Goal: Task Accomplishment & Management: Complete application form

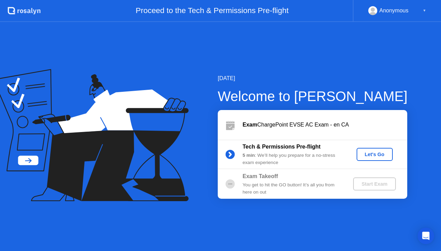
click at [365, 153] on div "Let's Go" at bounding box center [374, 155] width 31 height 6
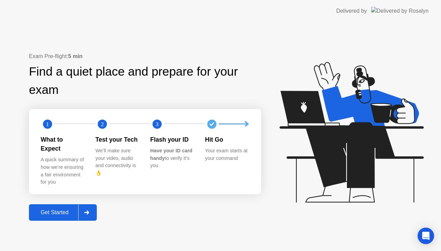
click at [85, 205] on div at bounding box center [86, 213] width 17 height 16
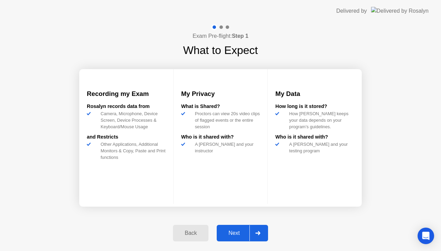
click at [257, 233] on icon at bounding box center [257, 233] width 5 height 4
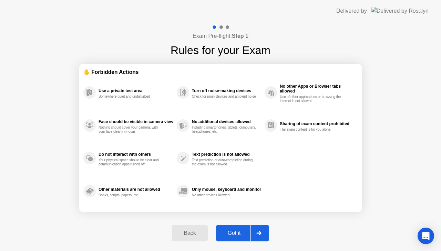
click at [260, 232] on icon at bounding box center [258, 233] width 5 height 4
select select "**********"
select select "*******"
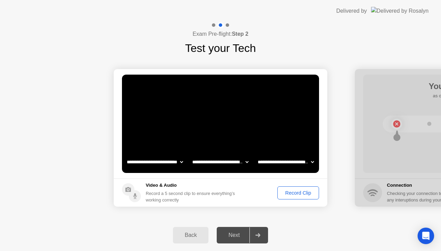
click at [290, 193] on div "Record Clip" at bounding box center [297, 193] width 37 height 6
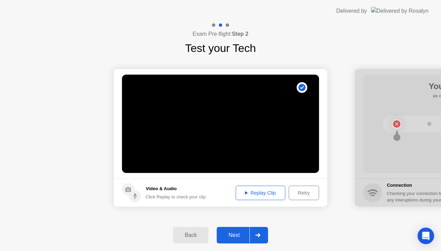
click at [268, 192] on div "Replay Clip" at bounding box center [260, 193] width 45 height 6
click at [242, 190] on div "Replay Clip" at bounding box center [260, 193] width 45 height 6
click at [259, 235] on icon at bounding box center [257, 235] width 5 height 4
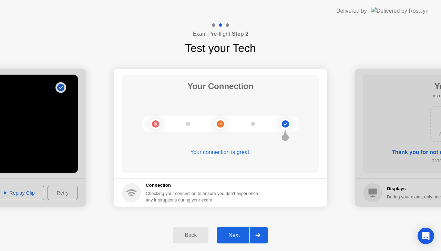
click at [260, 235] on icon at bounding box center [257, 235] width 5 height 4
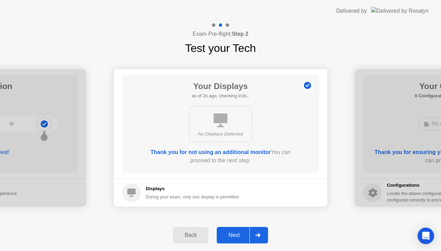
click at [259, 234] on icon at bounding box center [257, 235] width 5 height 4
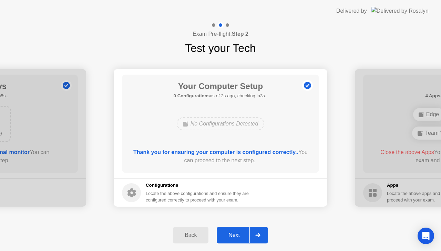
click at [259, 233] on icon at bounding box center [257, 235] width 5 height 4
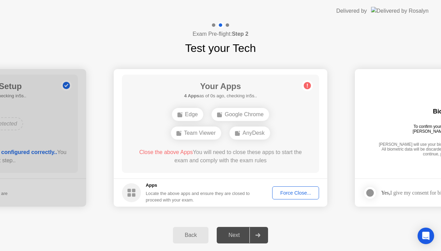
click at [290, 192] on div "Force Close..." at bounding box center [295, 193] width 42 height 6
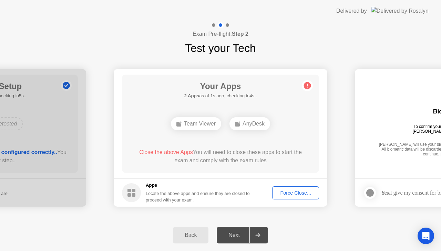
click at [245, 127] on div "AnyDesk" at bounding box center [249, 123] width 41 height 13
click at [131, 194] on circle at bounding box center [131, 192] width 19 height 19
click at [165, 192] on div "Locate the above apps and ensure they are closed to proceed with your exam." at bounding box center [198, 196] width 104 height 13
click at [340, 222] on div "Back Next" at bounding box center [220, 236] width 441 height 32
click at [292, 196] on div "Force Close..." at bounding box center [295, 193] width 42 height 6
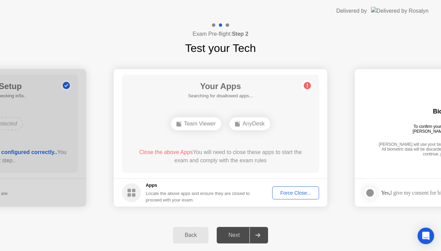
click at [304, 190] on div "Force Close..." at bounding box center [295, 193] width 42 height 6
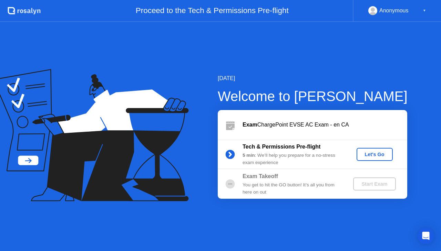
click at [377, 156] on div "Let's Go" at bounding box center [374, 155] width 31 height 6
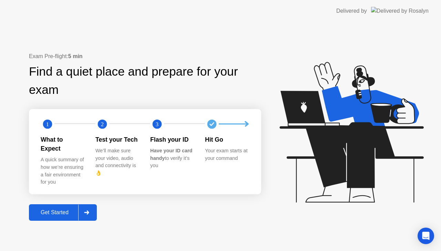
click at [72, 210] on div "Get Started" at bounding box center [54, 213] width 47 height 6
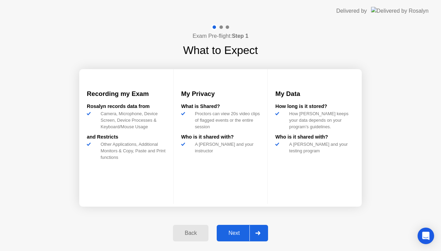
click at [239, 232] on div "Next" at bounding box center [234, 233] width 31 height 6
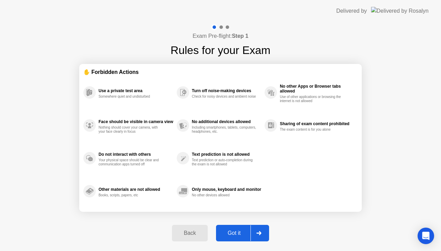
click at [239, 232] on div "Got it" at bounding box center [234, 233] width 32 height 6
select select "**********"
select select "*******"
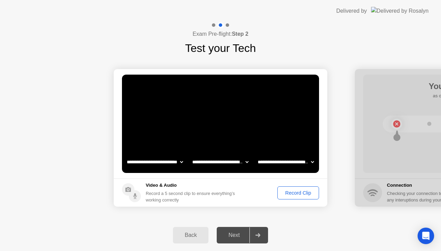
click at [296, 192] on div "Record Clip" at bounding box center [297, 193] width 37 height 6
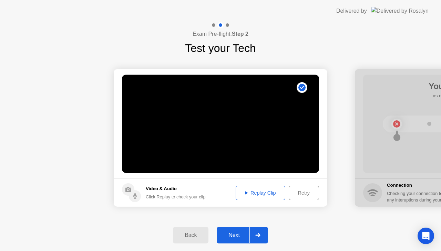
click at [255, 238] on div at bounding box center [257, 235] width 17 height 16
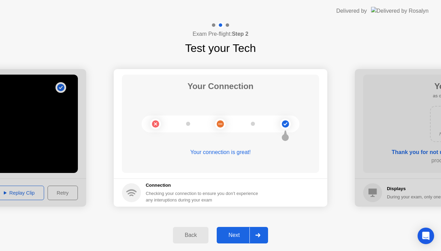
click at [255, 238] on div at bounding box center [257, 235] width 17 height 16
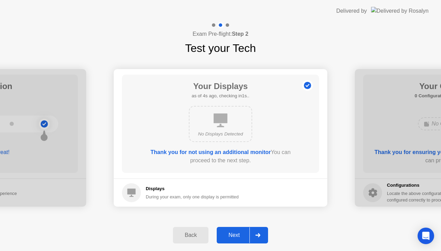
click at [255, 238] on div at bounding box center [257, 235] width 17 height 16
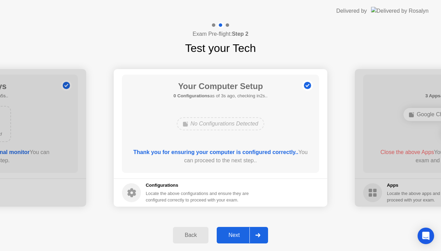
click at [255, 238] on div at bounding box center [257, 235] width 17 height 16
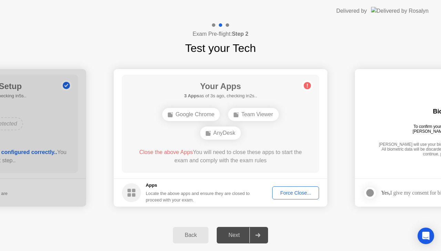
click at [290, 196] on div "Force Close..." at bounding box center [295, 193] width 42 height 6
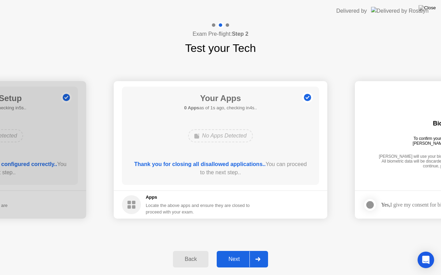
click at [235, 251] on div "Next" at bounding box center [234, 259] width 31 height 6
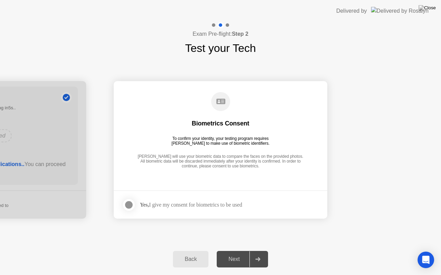
click at [128, 204] on div at bounding box center [129, 205] width 8 height 8
click at [257, 251] on icon at bounding box center [257, 259] width 5 height 4
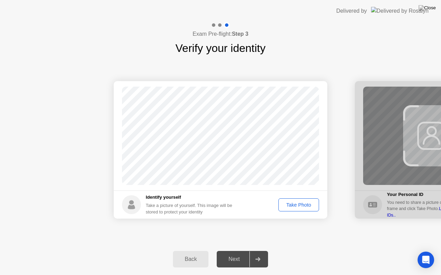
click at [298, 205] on div "Take Photo" at bounding box center [298, 205] width 36 height 6
click at [260, 251] on icon at bounding box center [257, 259] width 5 height 4
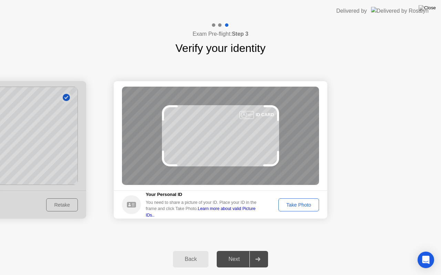
click at [299, 206] on div "Take Photo" at bounding box center [298, 205] width 36 height 6
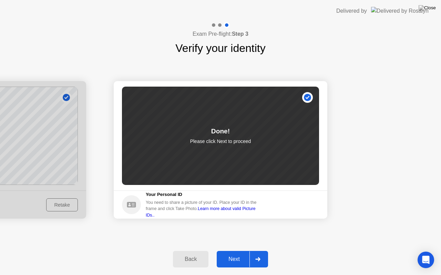
click at [257, 251] on icon at bounding box center [257, 259] width 5 height 4
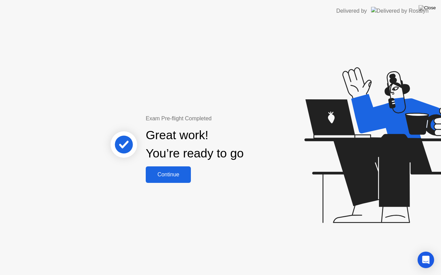
click at [173, 175] on div "Continue" at bounding box center [168, 175] width 41 height 6
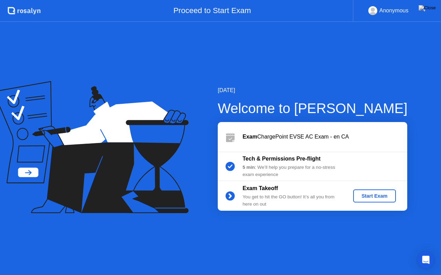
click at [368, 195] on div "Start Exam" at bounding box center [374, 196] width 37 height 6
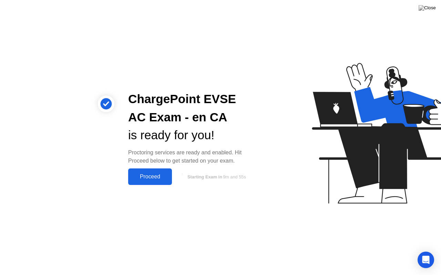
click at [146, 175] on div "Proceed" at bounding box center [150, 177] width 40 height 6
